Goal: Obtain resource: Obtain resource

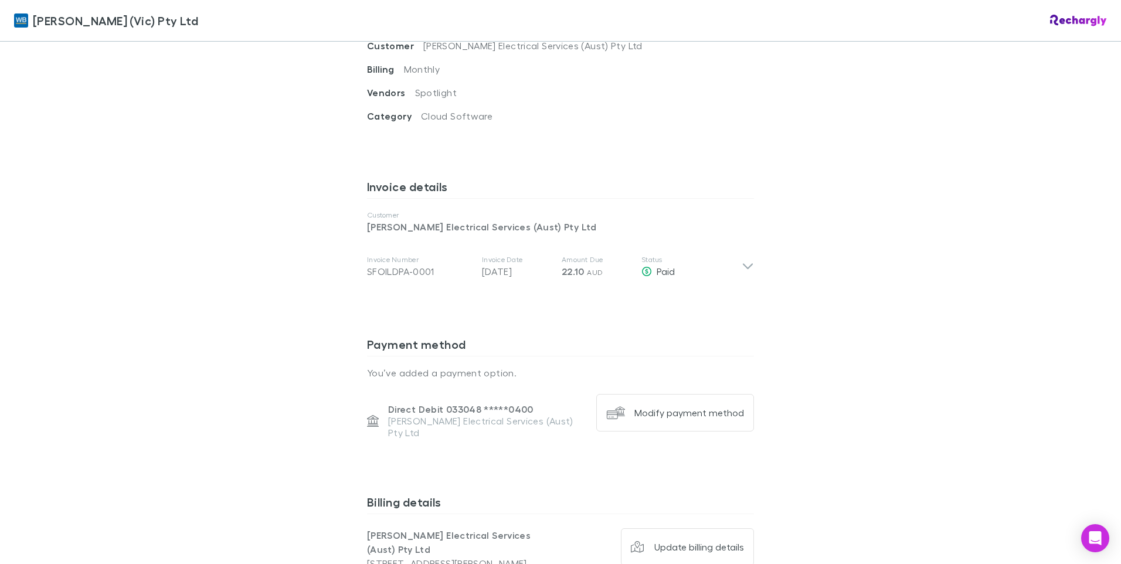
scroll to position [491, 0]
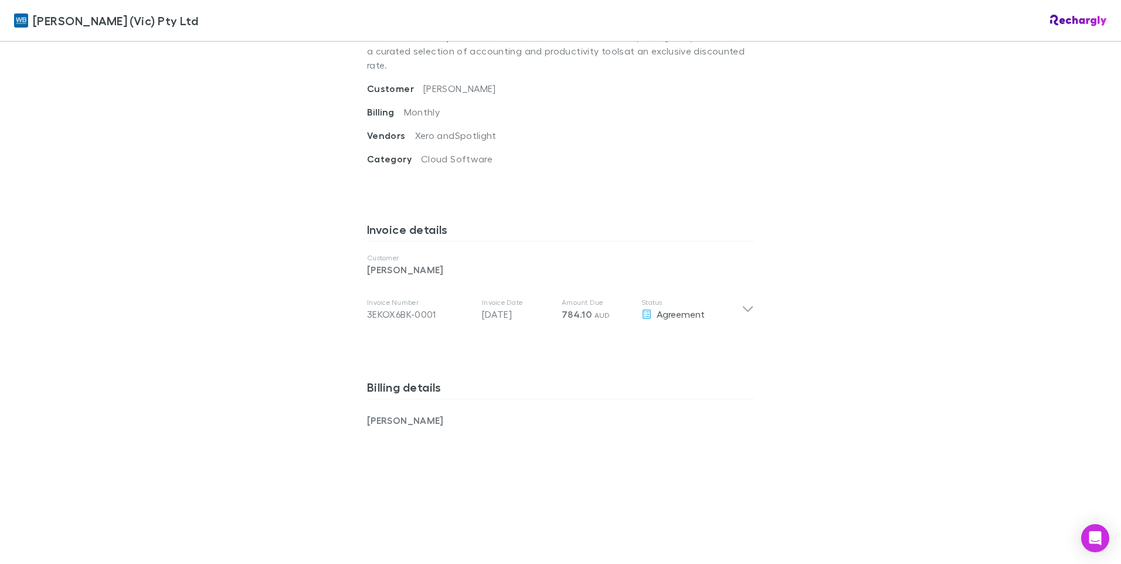
scroll to position [645, 0]
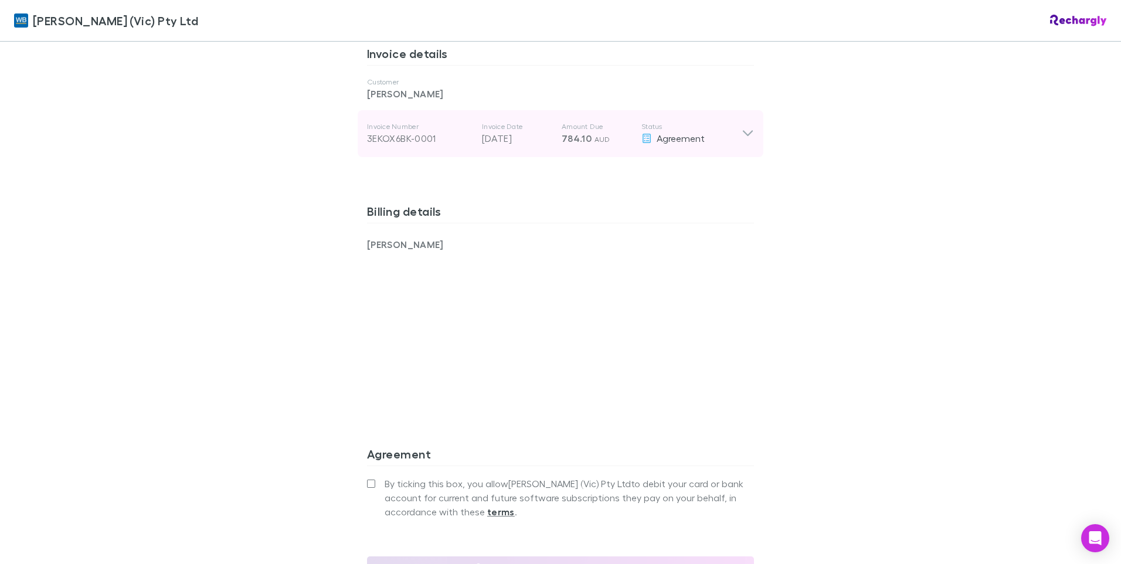
click at [745, 131] on icon at bounding box center [748, 134] width 10 height 6
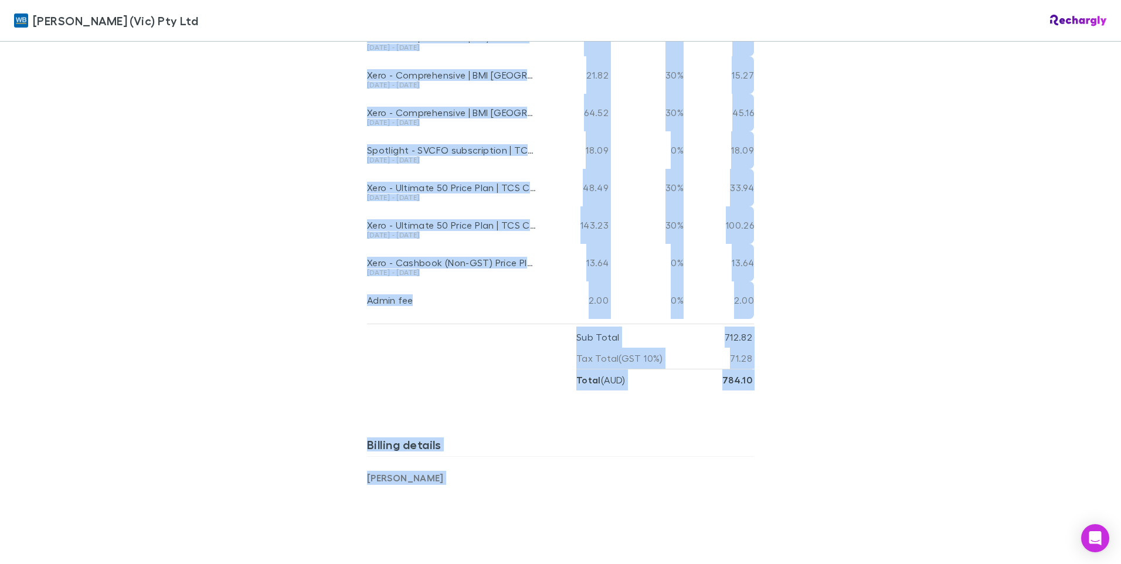
scroll to position [1394, 0]
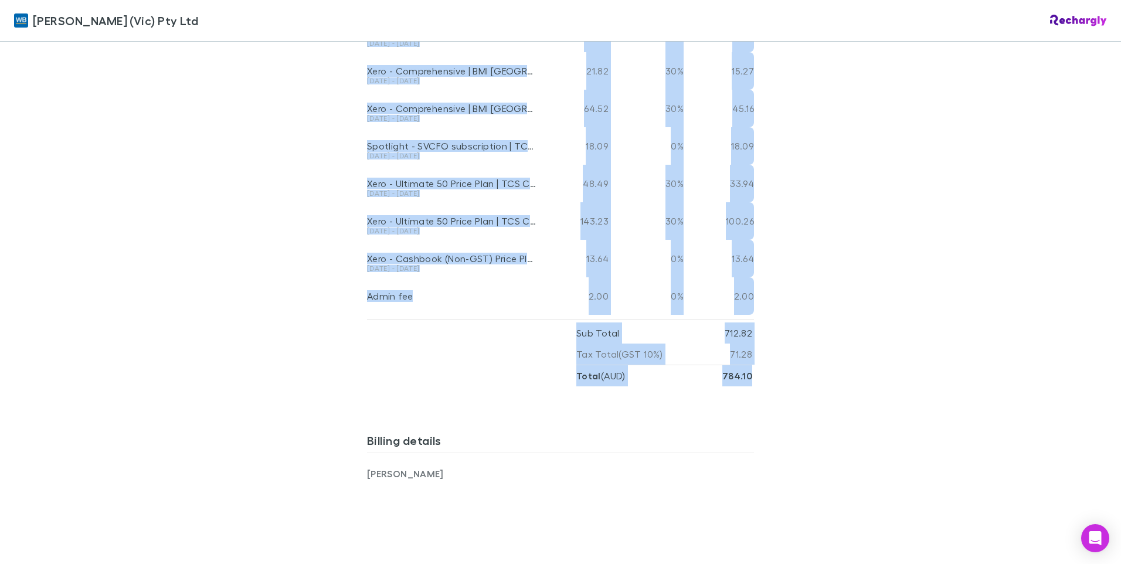
drag, startPoint x: 329, startPoint y: 237, endPoint x: 810, endPoint y: 367, distance: 498.6
click at [810, 367] on div "William Buck (Vic) Pty Ltd William Buck (Vic) Pty Ltd Software subscriptions ag…" at bounding box center [560, 282] width 1121 height 564
copy div "Description & Date Rate Discount Amount Xero - Ignite | R E JONES 23 Jun - 22 J…"
